Goal: Task Accomplishment & Management: Manage account settings

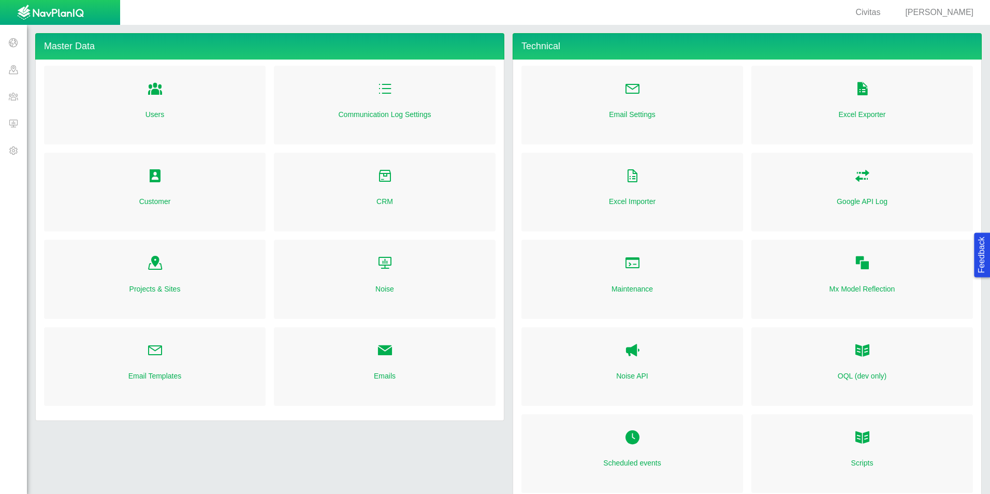
click at [18, 120] on span at bounding box center [13, 123] width 27 height 27
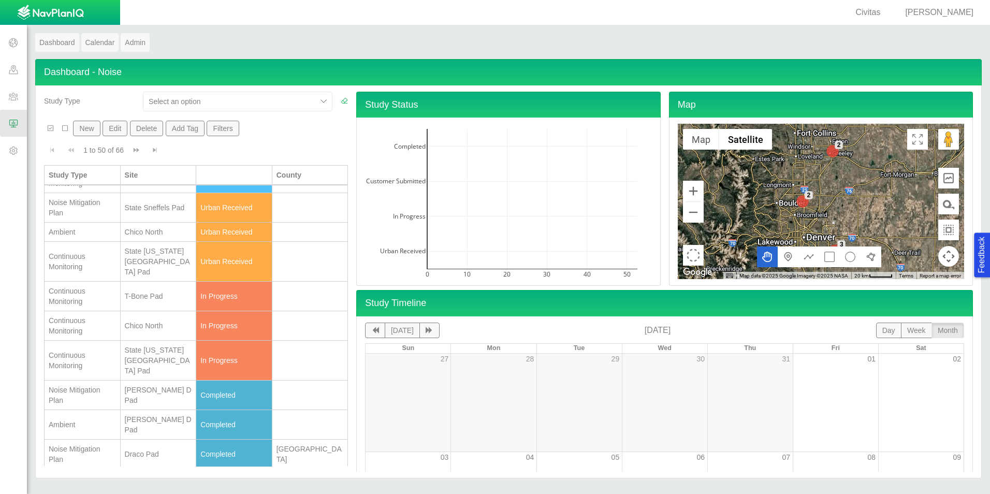
scroll to position [259, 0]
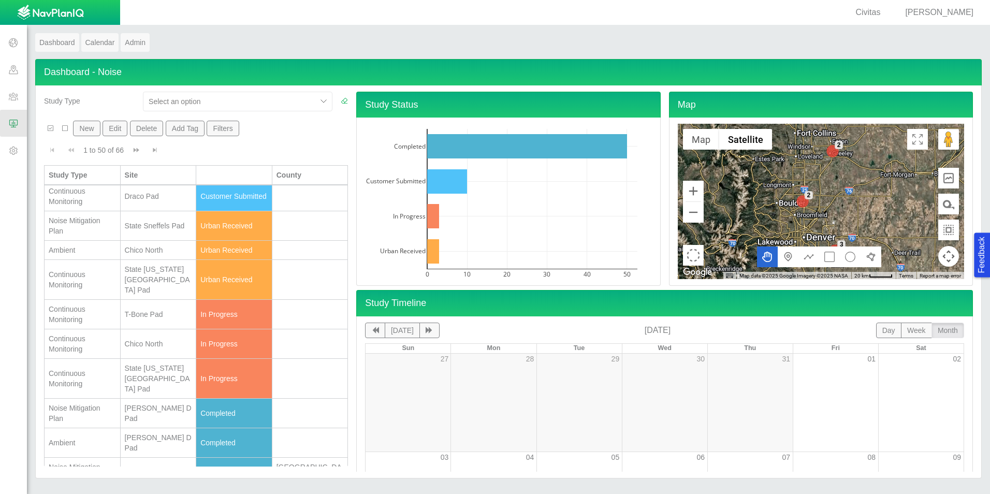
click at [163, 282] on div "State La Plata Pad" at bounding box center [158, 279] width 67 height 31
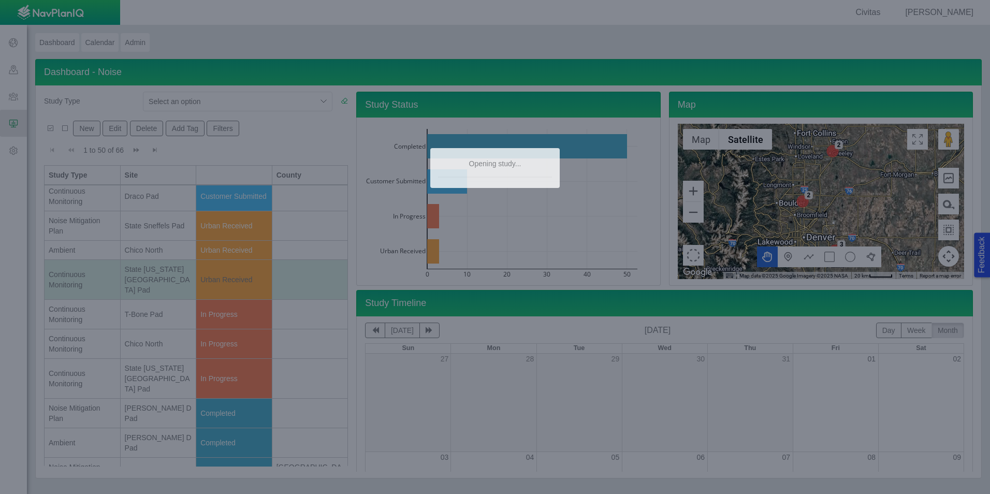
type textarea "x"
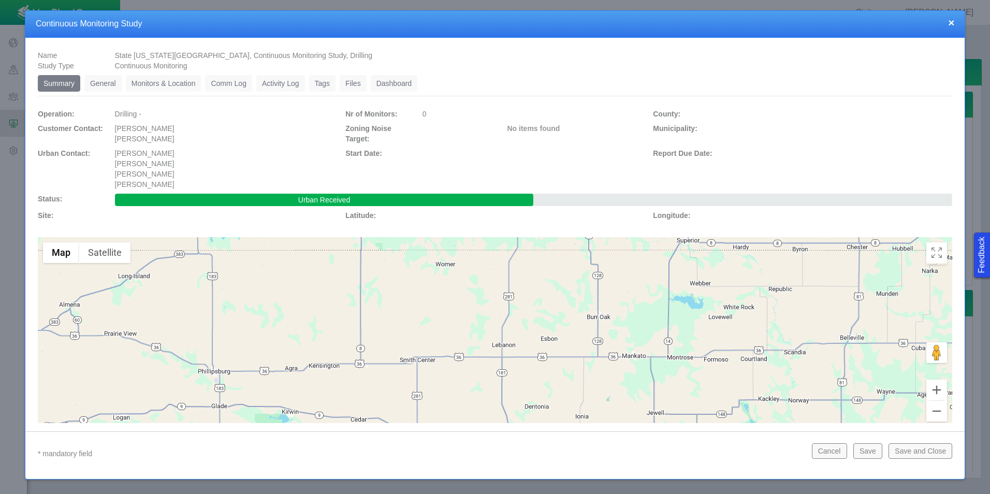
click at [159, 87] on link "Monitors & Location" at bounding box center [164, 83] width 76 height 17
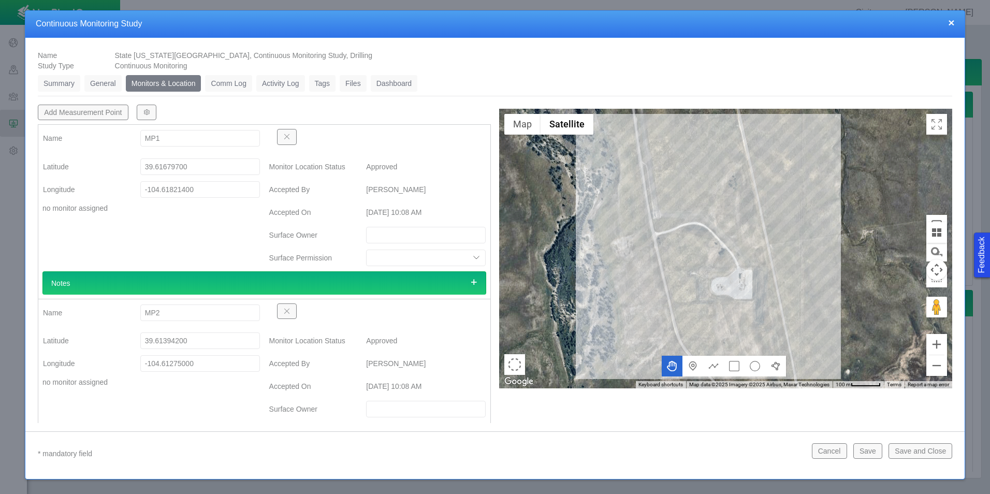
click at [107, 83] on link "General" at bounding box center [102, 83] width 37 height 17
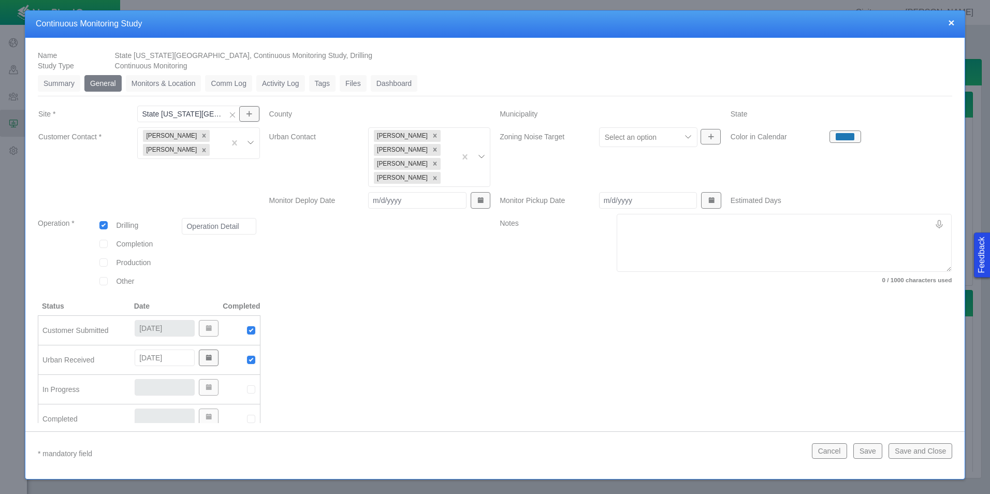
click at [52, 86] on link "Summary" at bounding box center [59, 83] width 42 height 17
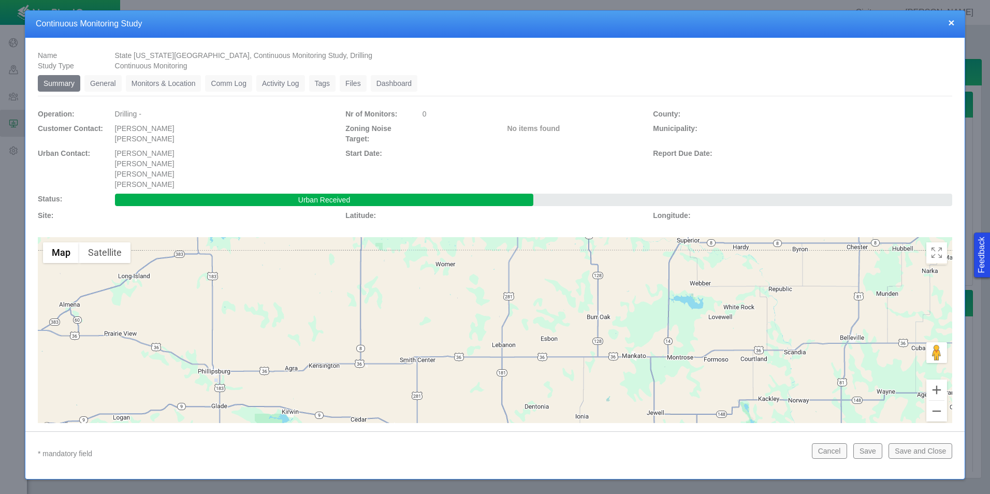
click at [145, 82] on link "Monitors & Location" at bounding box center [164, 83] width 76 height 17
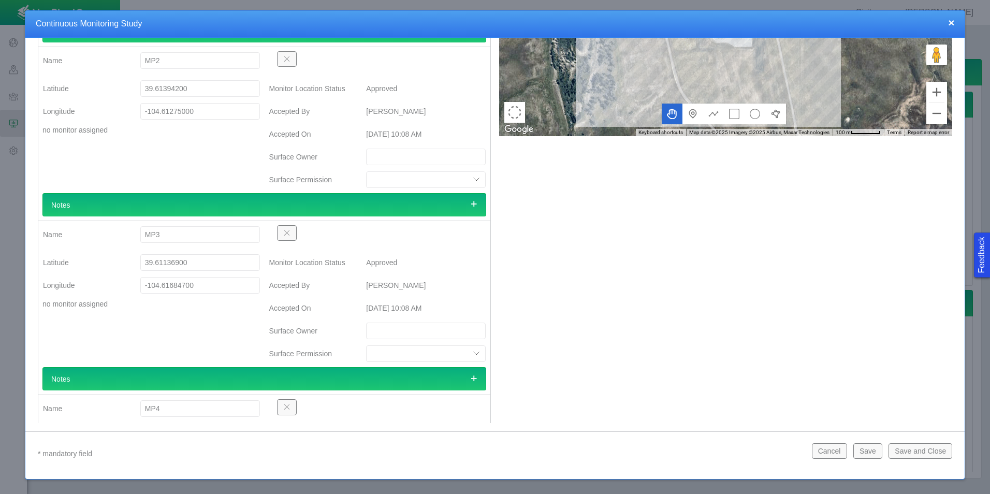
scroll to position [0, 0]
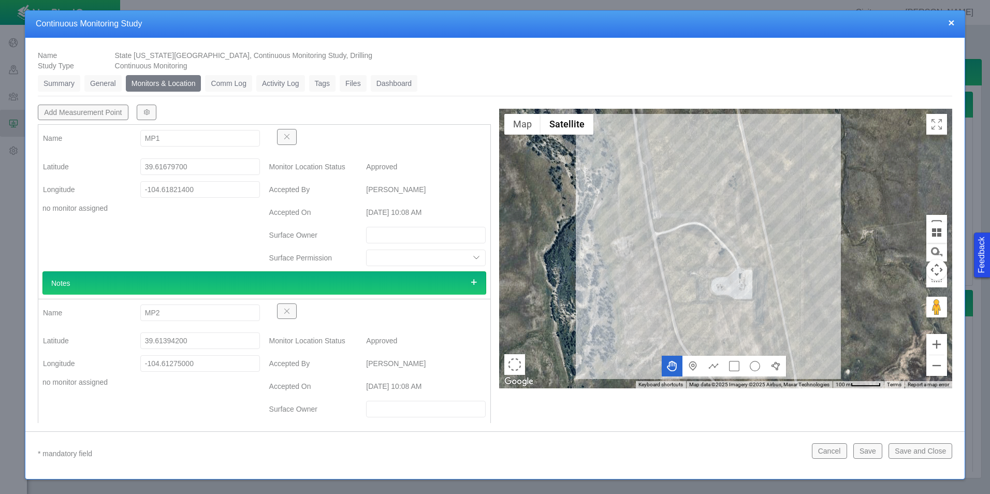
click at [73, 83] on link "Summary" at bounding box center [59, 83] width 42 height 17
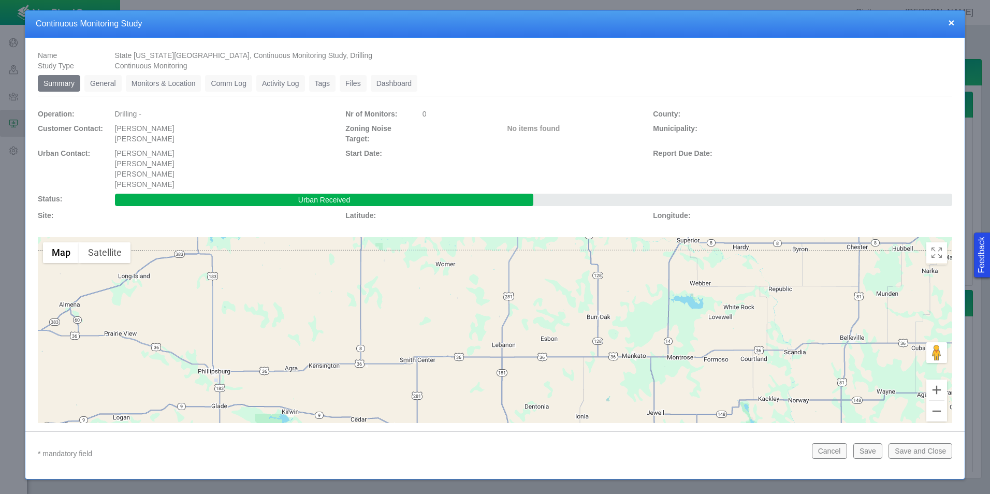
click at [81, 75] on li "Summary 0" at bounding box center [61, 83] width 47 height 17
click at [100, 79] on link "General" at bounding box center [102, 83] width 37 height 17
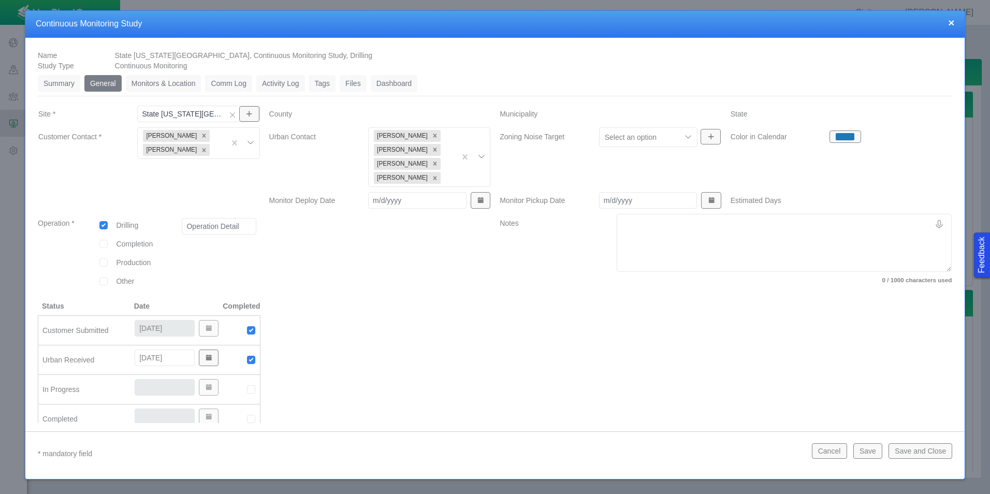
click at [248, 390] on img at bounding box center [250, 389] width 9 height 9
click at [152, 389] on input "[DATE]" at bounding box center [165, 387] width 60 height 17
click at [154, 385] on input "[DATE]" at bounding box center [165, 387] width 60 height 17
click at [151, 387] on input "[DATE]" at bounding box center [165, 387] width 60 height 17
type input "8/21/2025"
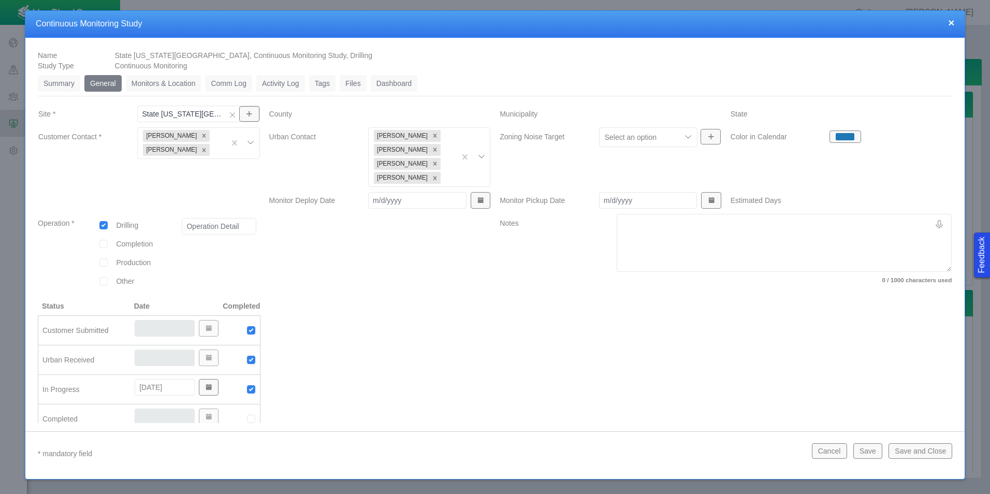
click at [517, 392] on div at bounding box center [725, 371] width 461 height 141
click at [905, 452] on button "Save and Close" at bounding box center [920, 451] width 64 height 16
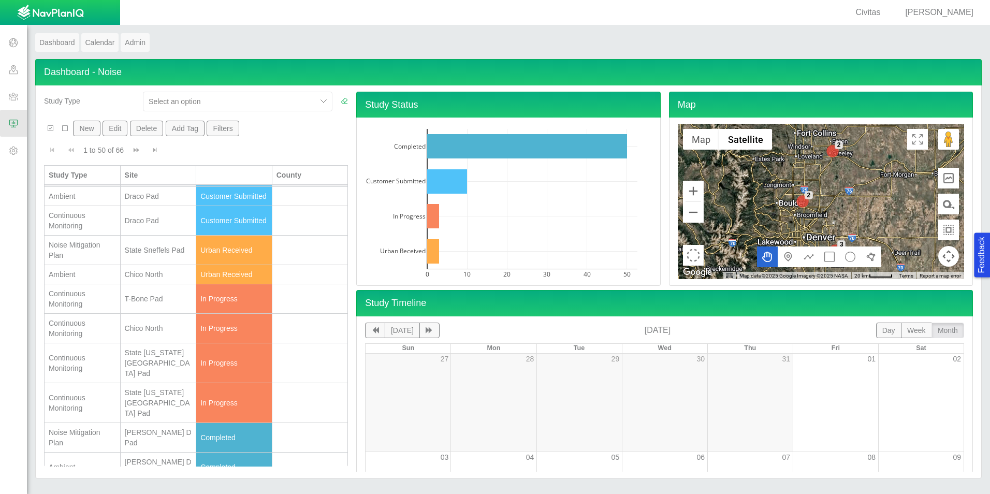
scroll to position [259, 0]
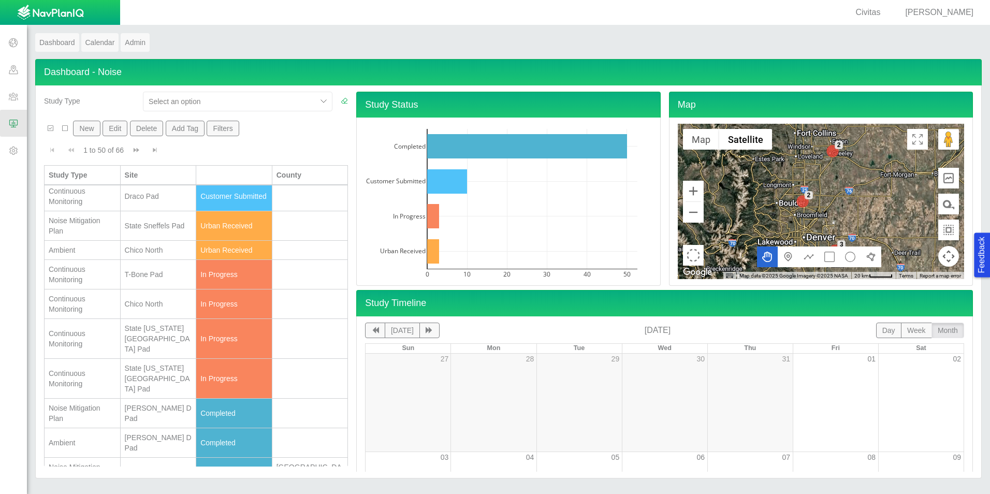
click at [944, 13] on span "[PERSON_NAME]" at bounding box center [939, 12] width 68 height 9
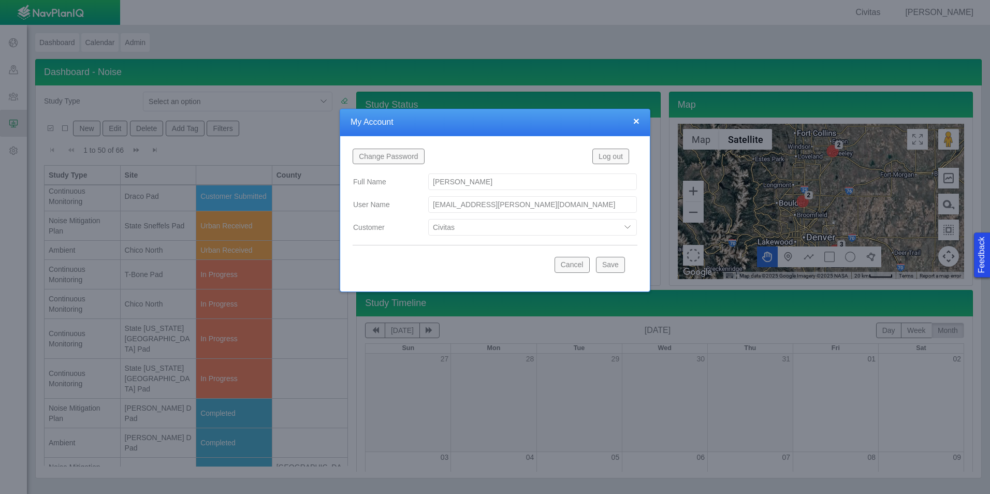
click at [555, 225] on select "Bison Blue Green Solutions Chevron Civitas Koloma Oxy PDC/Chevron Prairie OC Ur…" at bounding box center [532, 227] width 209 height 17
click at [428, 219] on select "Bison Blue Green Solutions Chevron Civitas Koloma Oxy PDC/Chevron Prairie OC Ur…" at bounding box center [532, 227] width 209 height 17
select select "42784196460033009"
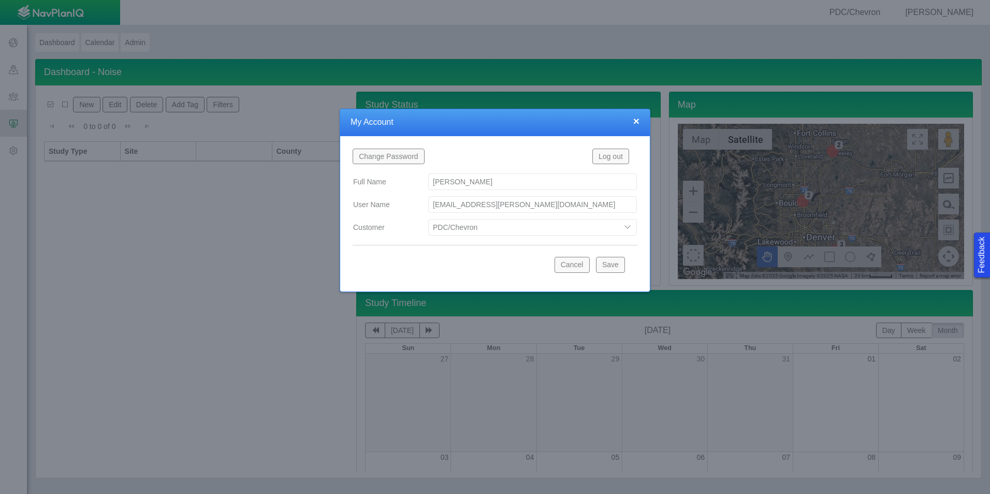
click at [612, 261] on button "Save" at bounding box center [610, 265] width 29 height 16
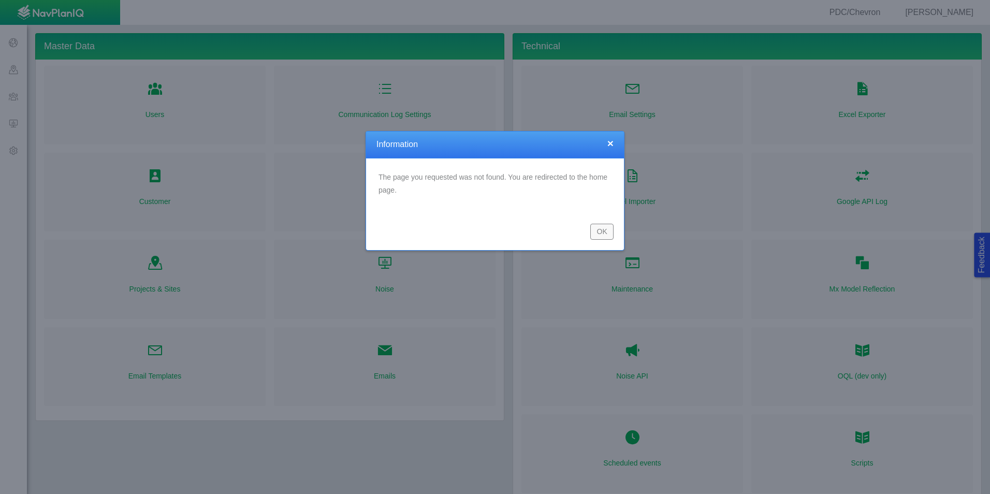
click at [601, 236] on button "OK" at bounding box center [601, 232] width 23 height 16
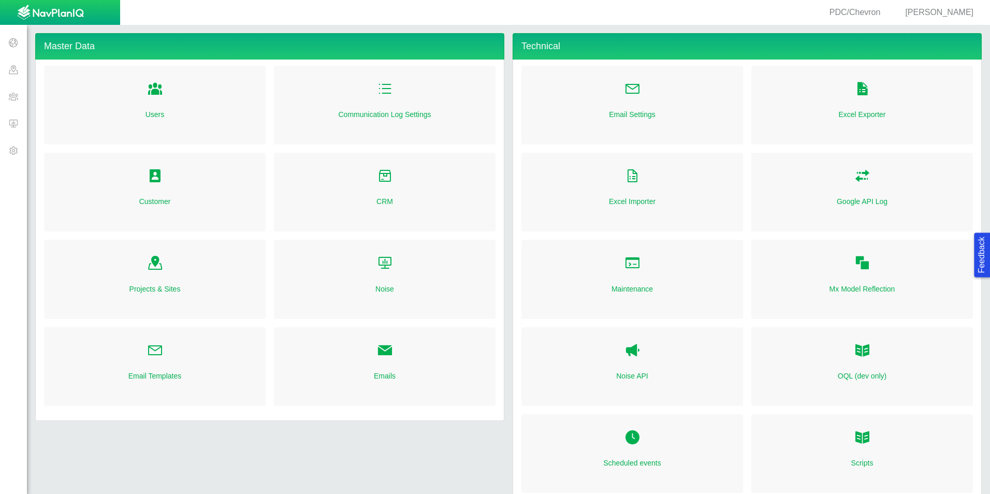
click at [23, 124] on span at bounding box center [13, 123] width 27 height 27
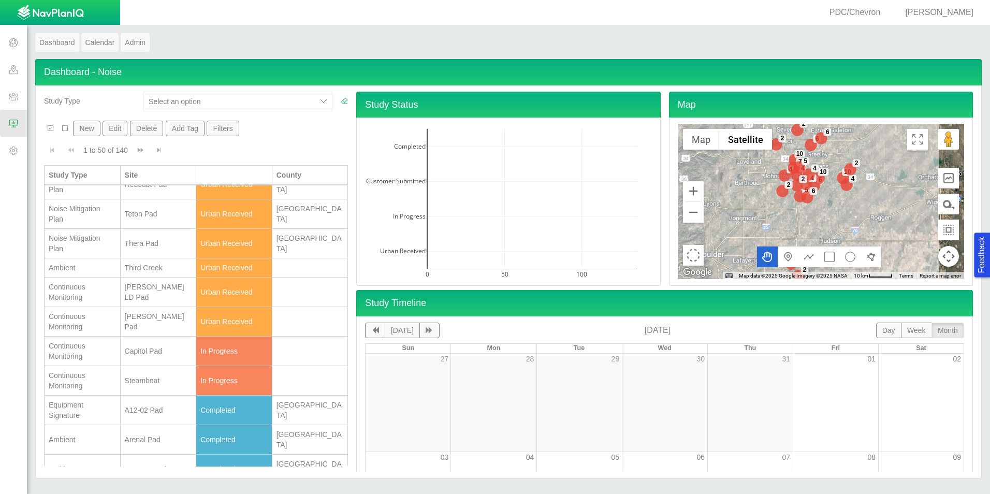
scroll to position [104, 0]
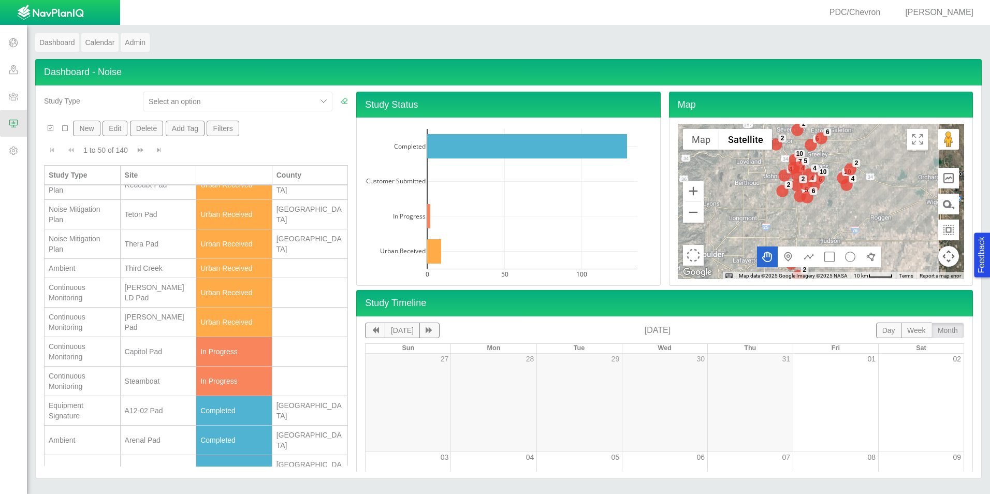
click at [146, 327] on div "[PERSON_NAME] Pad" at bounding box center [158, 322] width 67 height 21
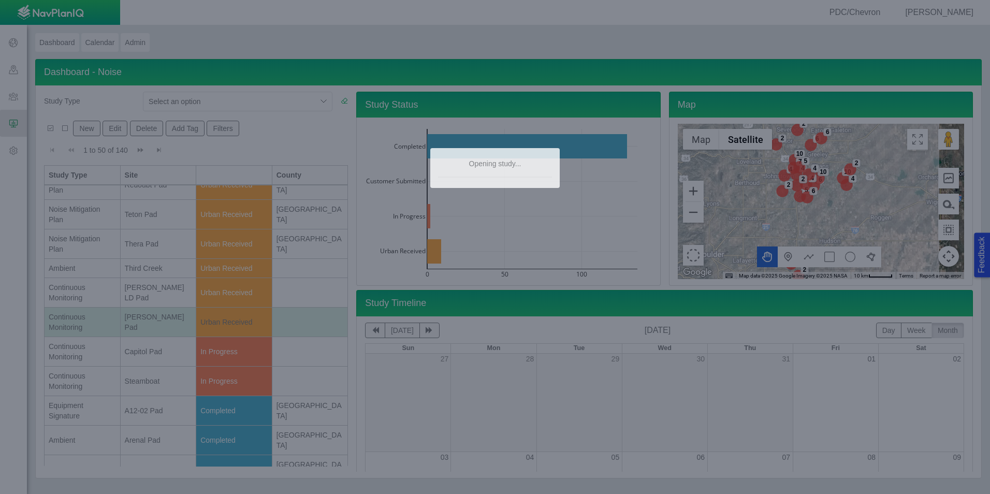
type textarea "x"
select select "CostumerReview"
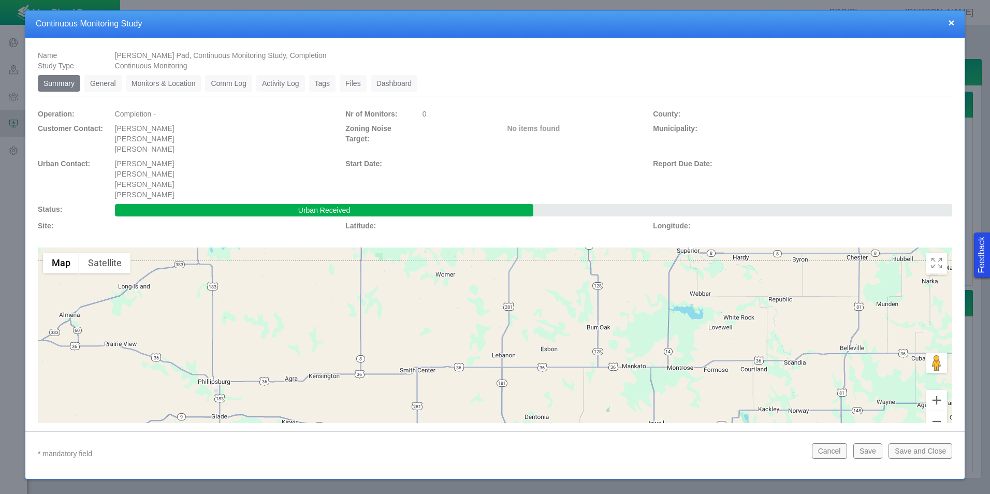
click at [153, 86] on link "Monitors & Location" at bounding box center [164, 83] width 76 height 17
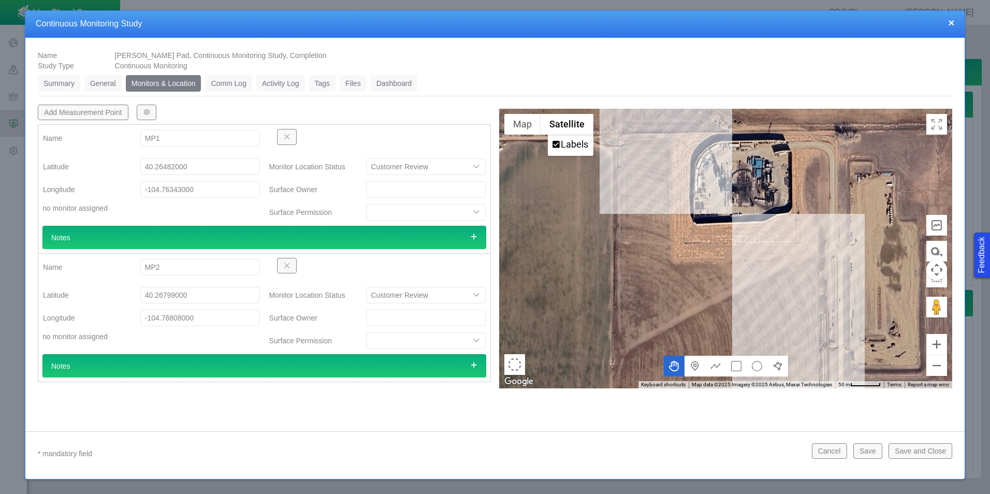
click at [612, 142] on div at bounding box center [725, 249] width 453 height 280
type textarea "x"
